Goal: Contribute content: Add original content to the website for others to see

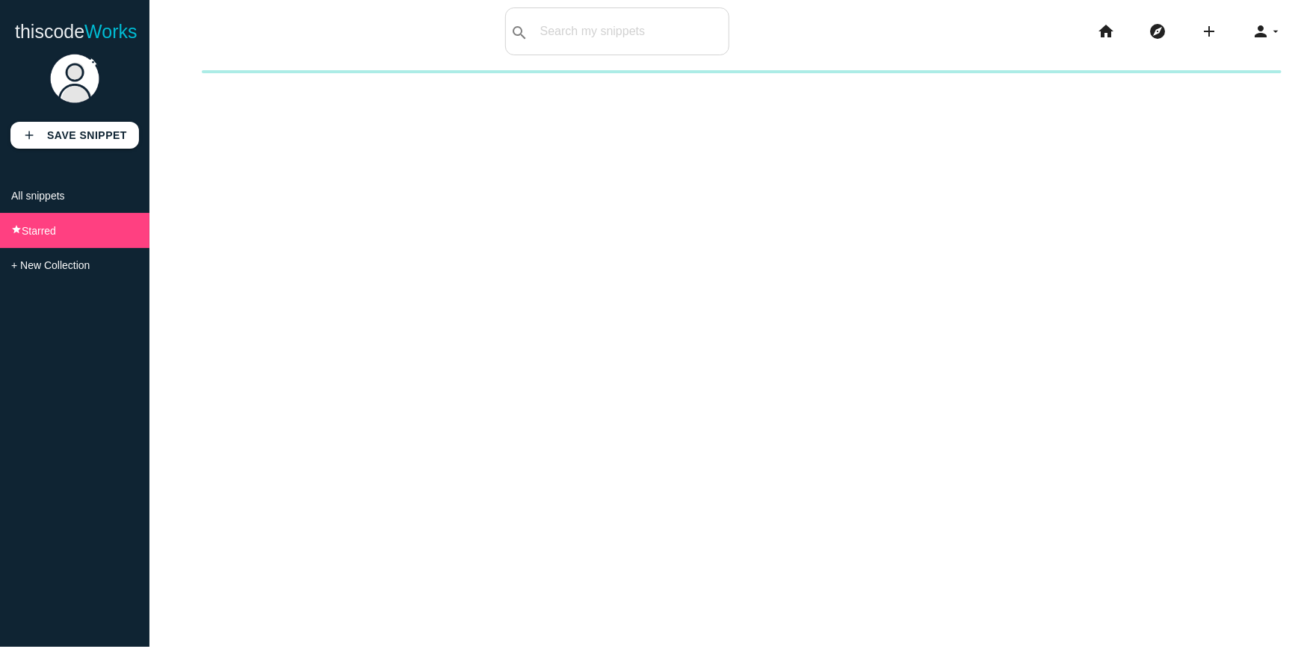
click at [71, 195] on li "All snippets" at bounding box center [74, 196] width 149 height 34
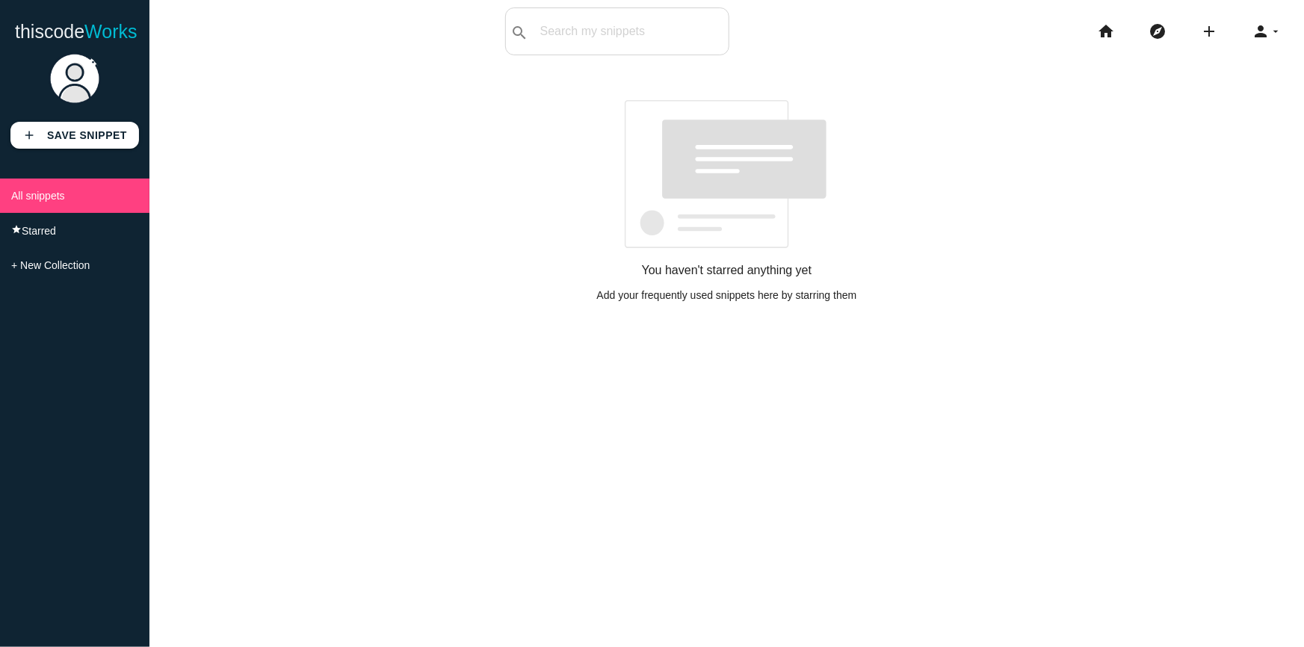
click at [52, 206] on li "All snippets" at bounding box center [74, 196] width 149 height 34
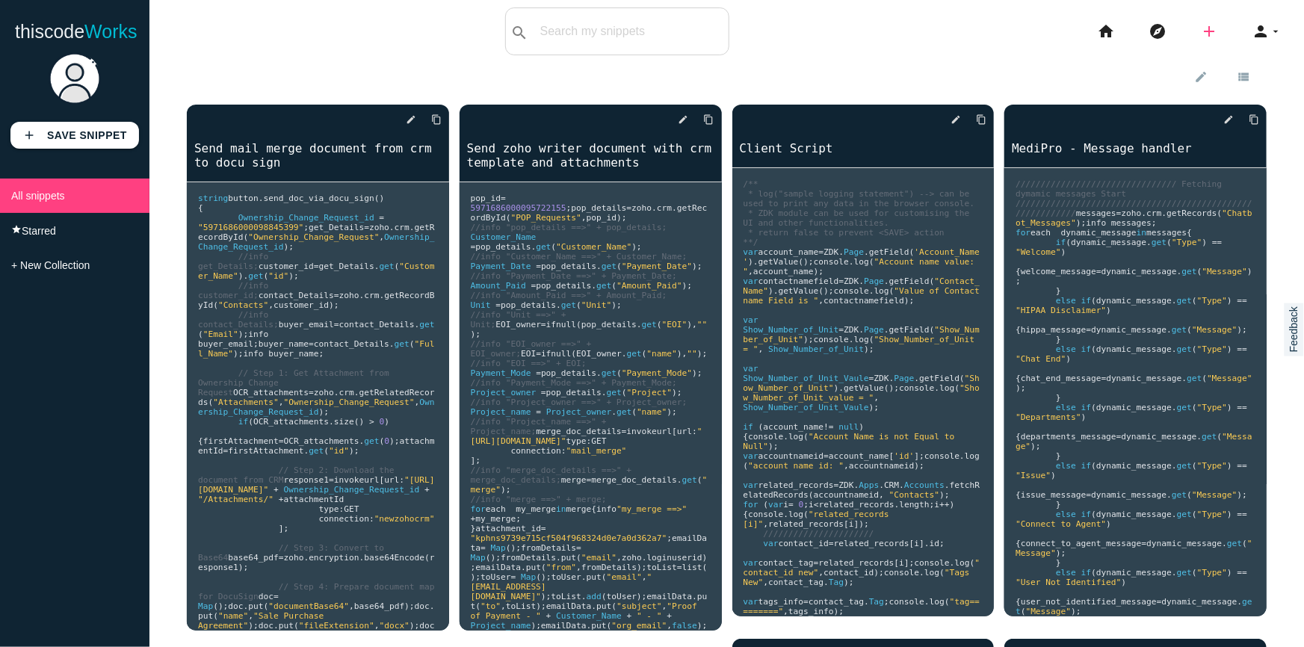
click at [1201, 34] on icon "add" at bounding box center [1209, 31] width 18 height 48
click at [1232, 34] on link "code Snippet" at bounding box center [1241, 25] width 105 height 37
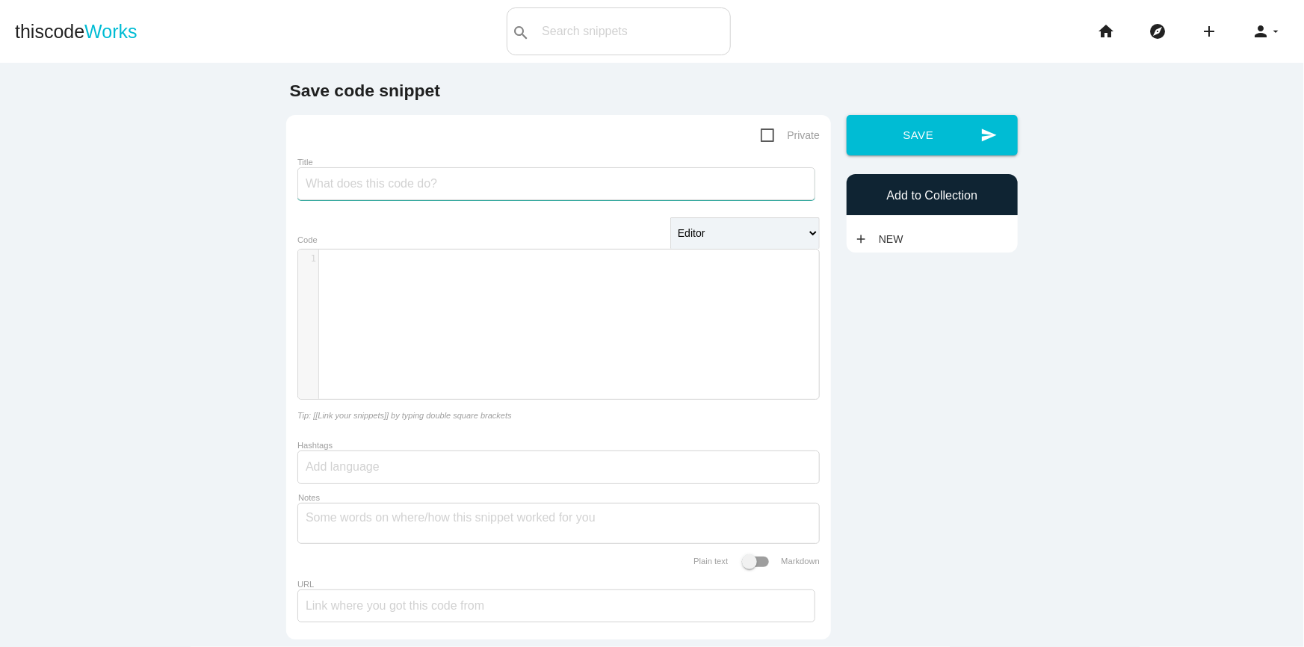
click at [414, 179] on input "Title" at bounding box center [556, 183] width 518 height 33
type input "Fetch SPA document from File upload Field and send it Via Docu Sign"
click at [503, 297] on div "​ x 1 ​" at bounding box center [569, 336] width 543 height 172
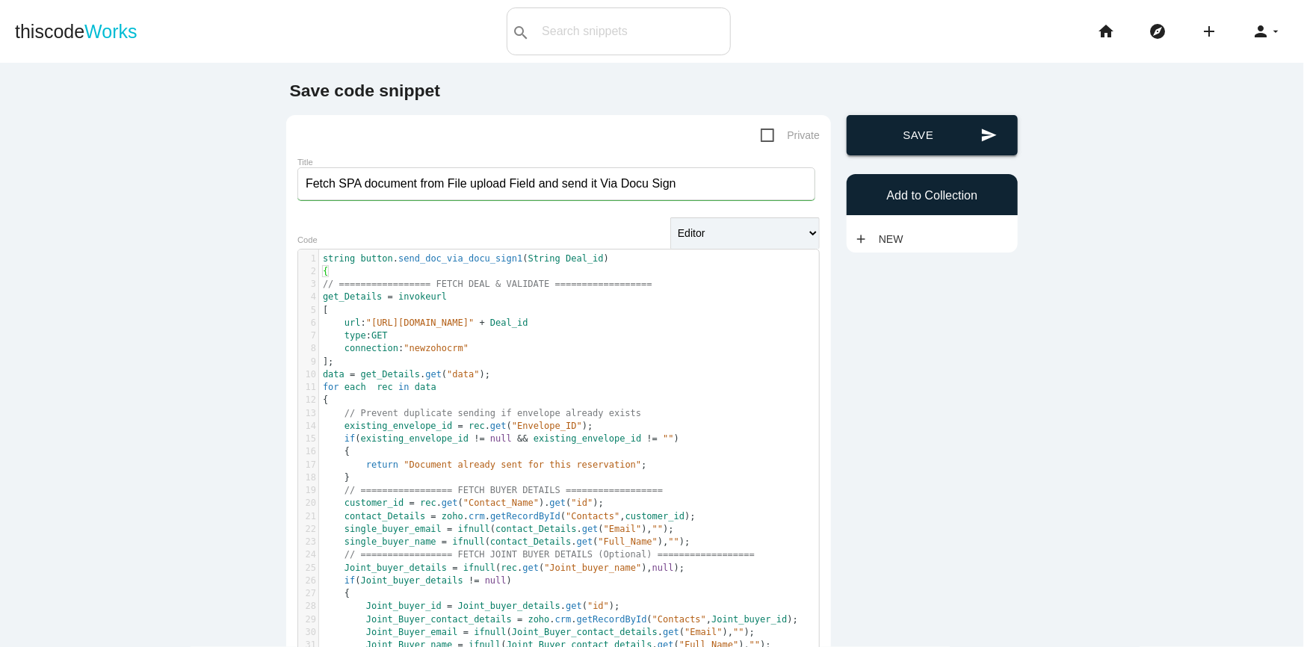
click at [943, 134] on button "send Save" at bounding box center [932, 135] width 171 height 40
